Goal: Transaction & Acquisition: Download file/media

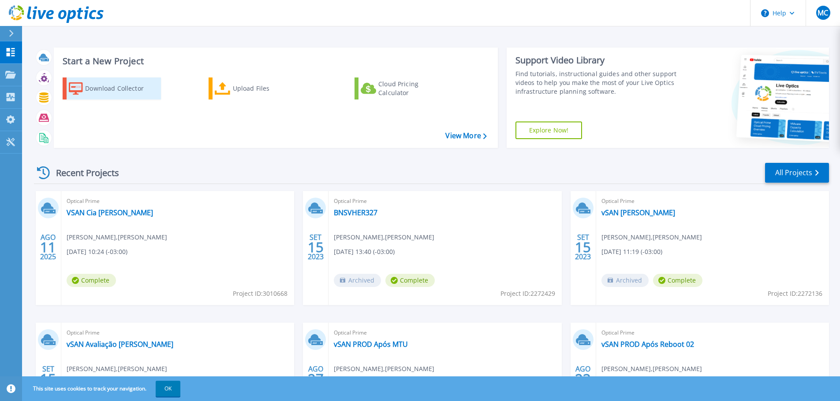
click at [130, 89] on div "Download Collector" at bounding box center [120, 89] width 71 height 18
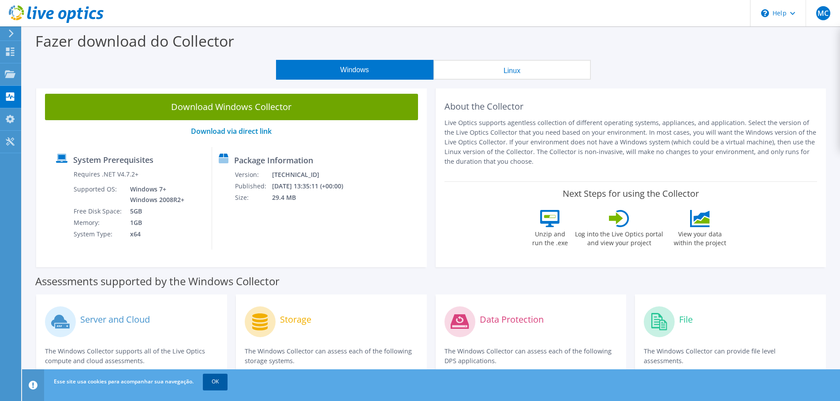
click at [216, 386] on link "OK" at bounding box center [215, 382] width 25 height 16
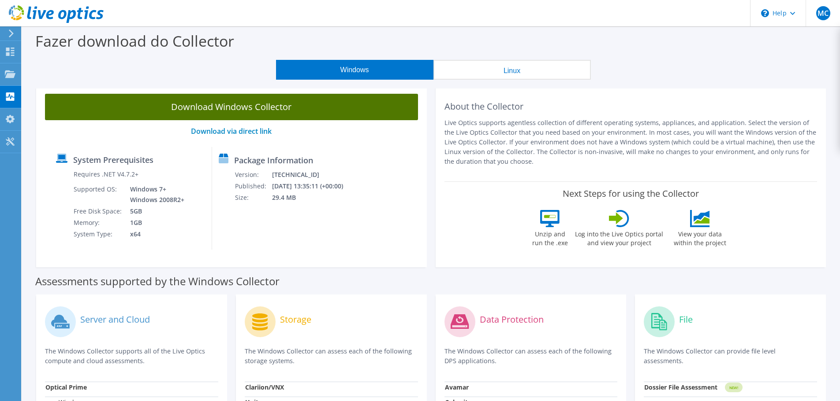
click at [282, 109] on link "Download Windows Collector" at bounding box center [231, 107] width 373 height 26
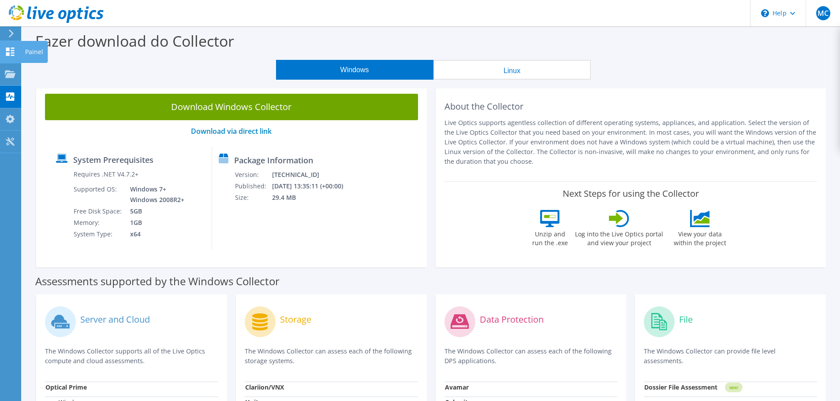
click at [5, 51] on icon at bounding box center [10, 52] width 11 height 8
